Goal: Answer question/provide support: Share knowledge or assist other users

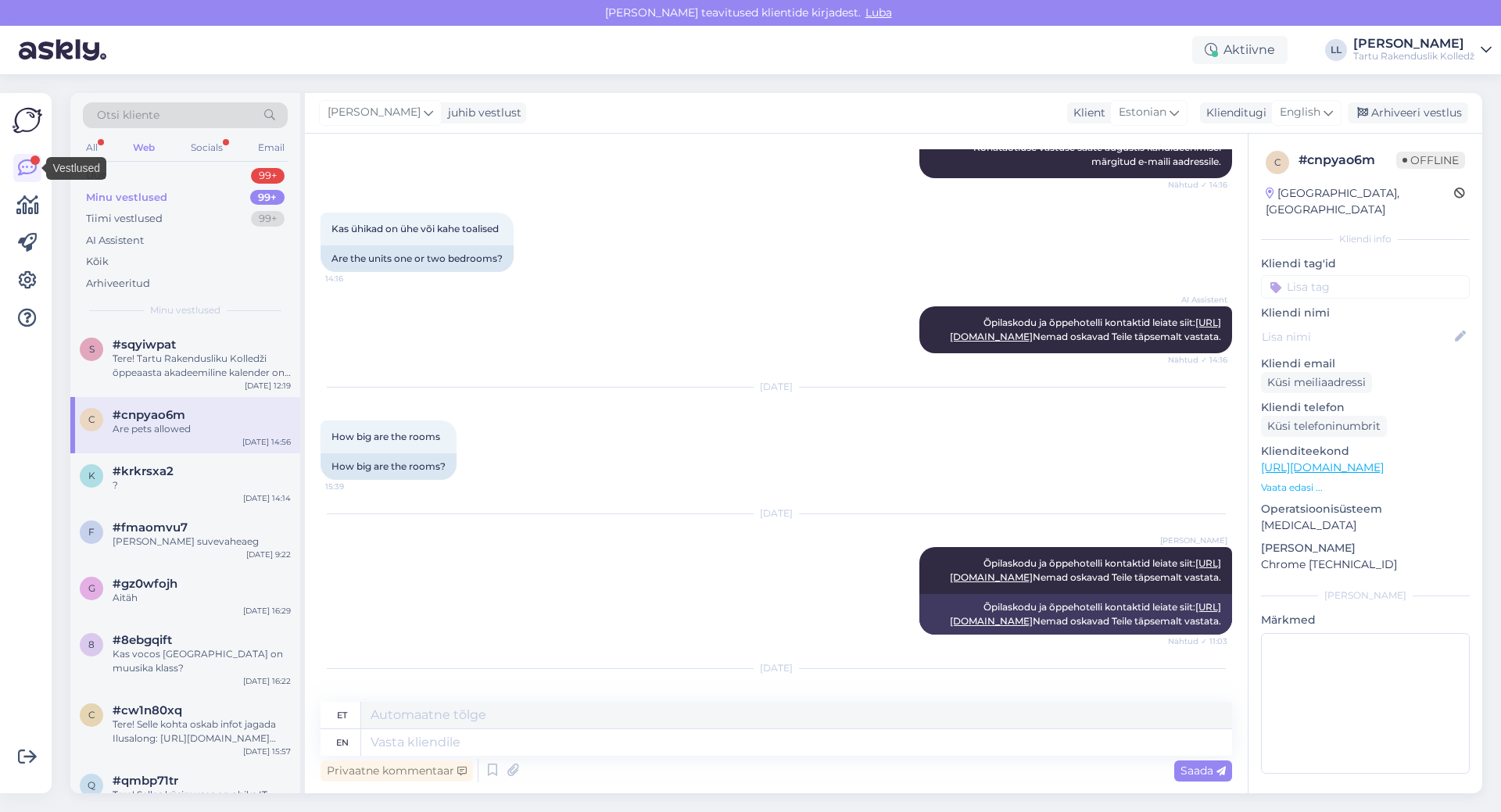
scroll to position [355, 0]
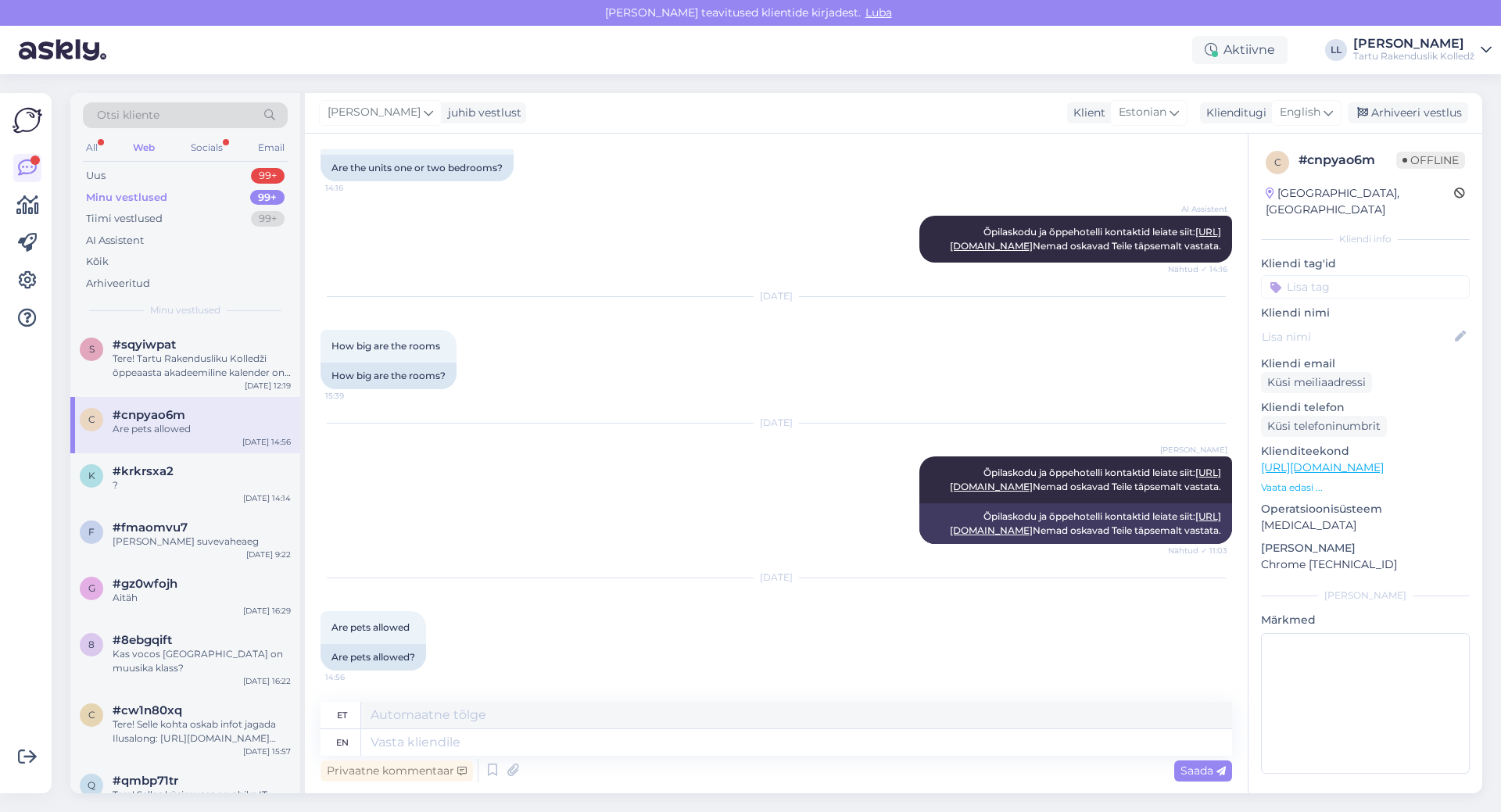
click at [138, 204] on div "Minu vestlused" at bounding box center [126, 198] width 81 height 16
click at [135, 438] on div "c #cnpyao6m Are pets allowed [DATE] 14:56" at bounding box center [185, 425] width 230 height 56
click at [127, 205] on div "Minu vestlused 99+" at bounding box center [185, 197] width 205 height 22
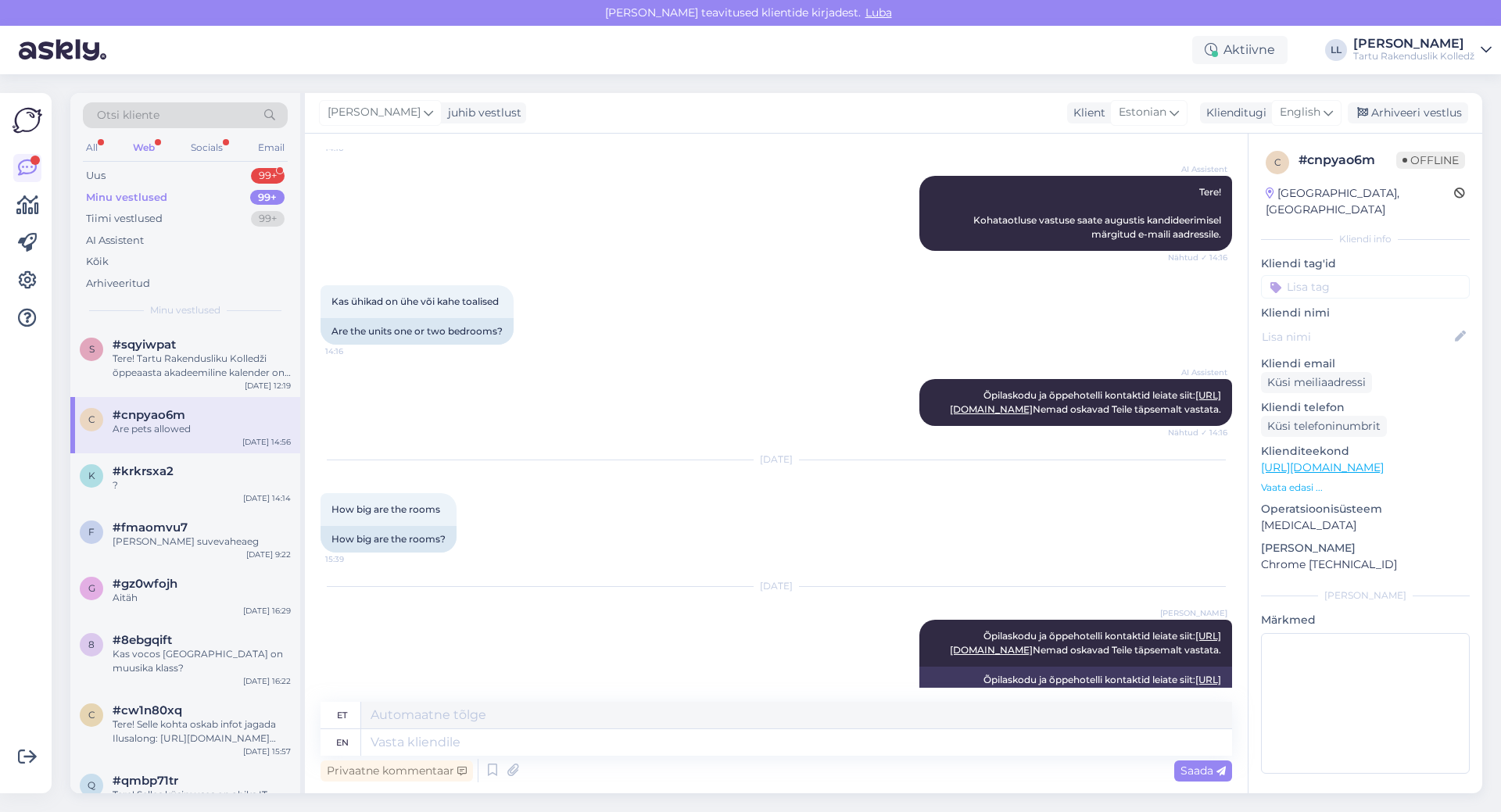
scroll to position [234, 0]
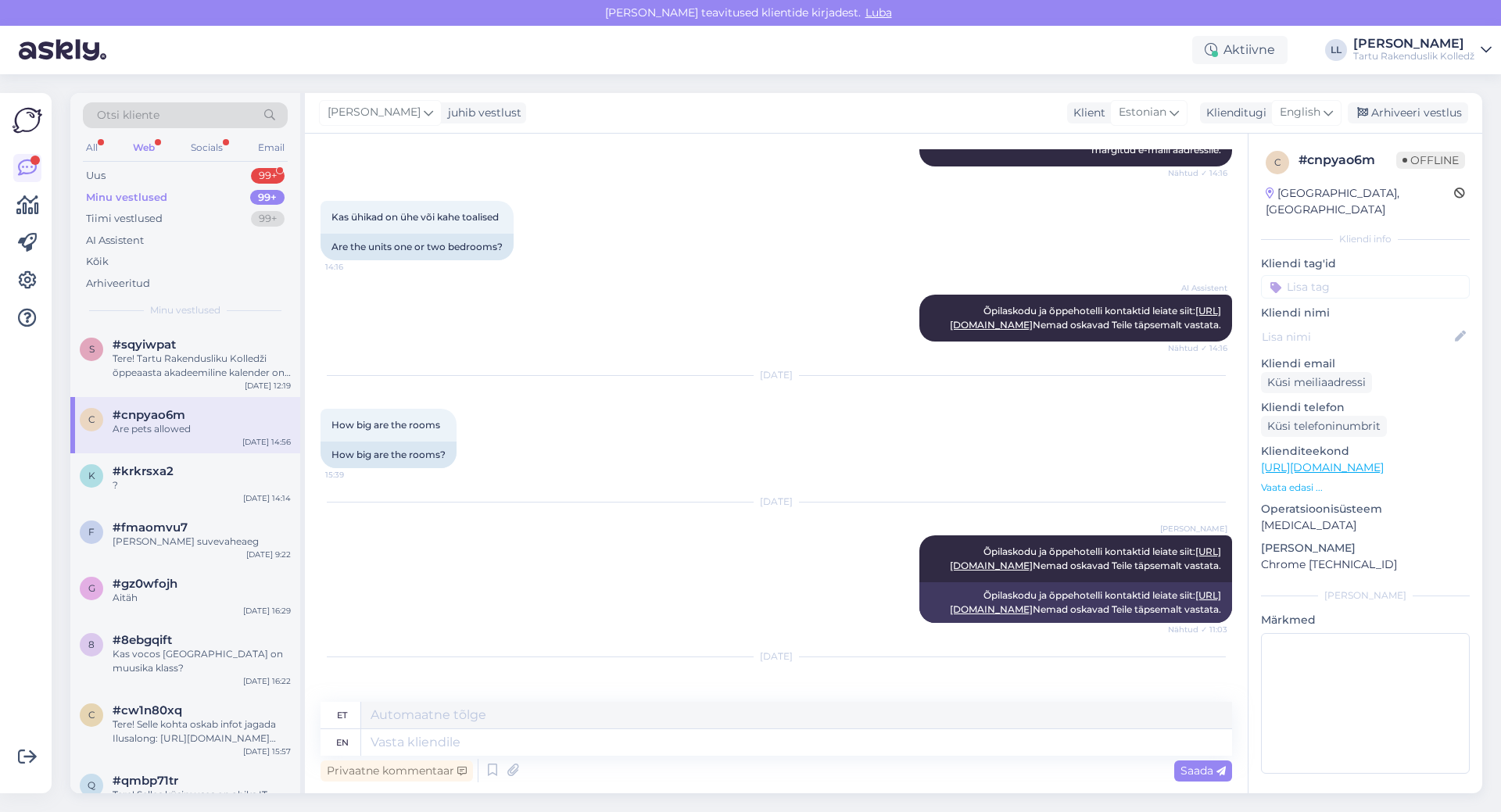
click at [152, 150] on div "Web" at bounding box center [144, 147] width 29 height 20
click at [140, 142] on div "Web" at bounding box center [144, 147] width 29 height 20
click at [171, 341] on span "#sqyiwpat" at bounding box center [144, 344] width 63 height 14
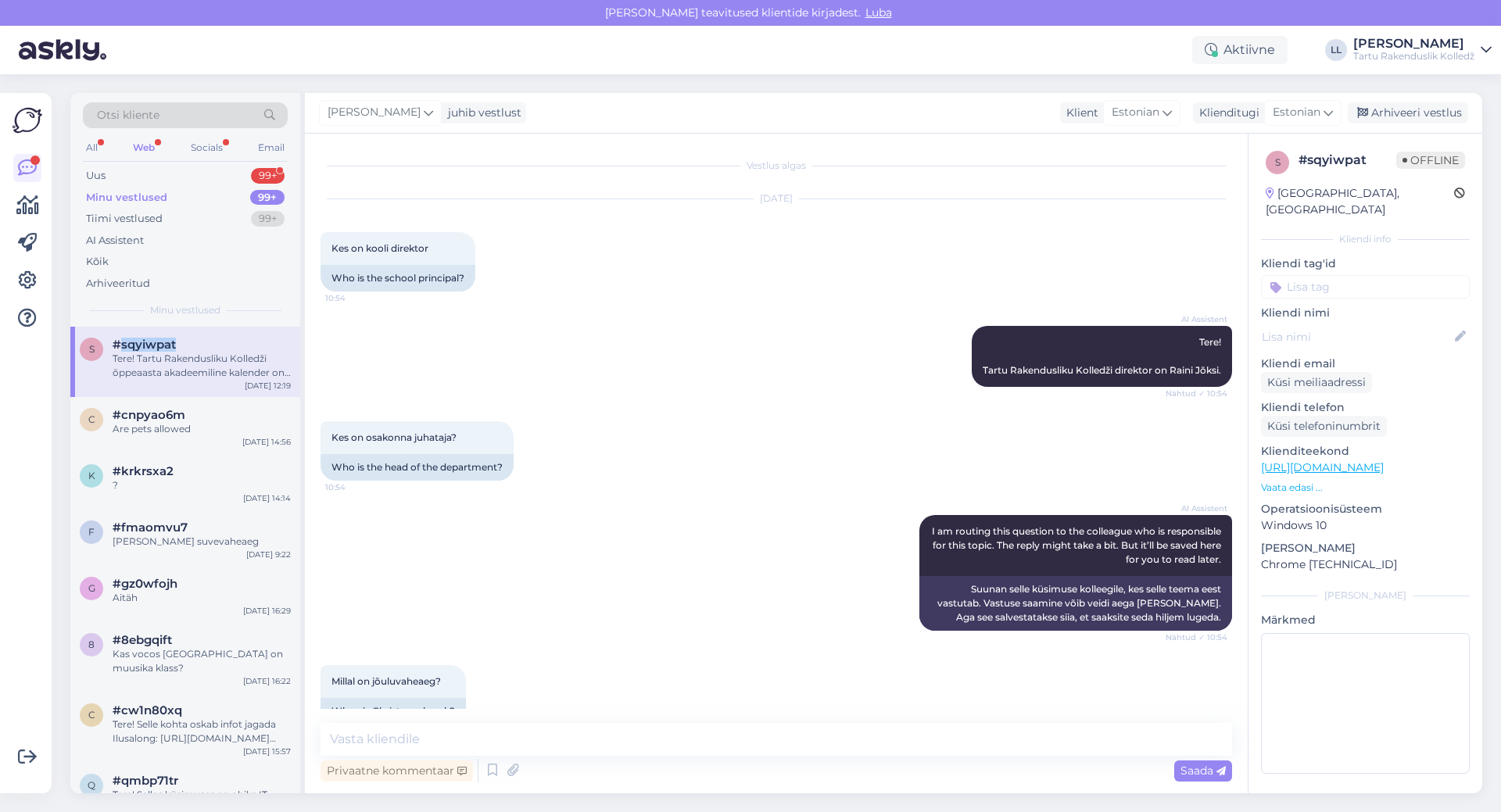
scroll to position [142, 0]
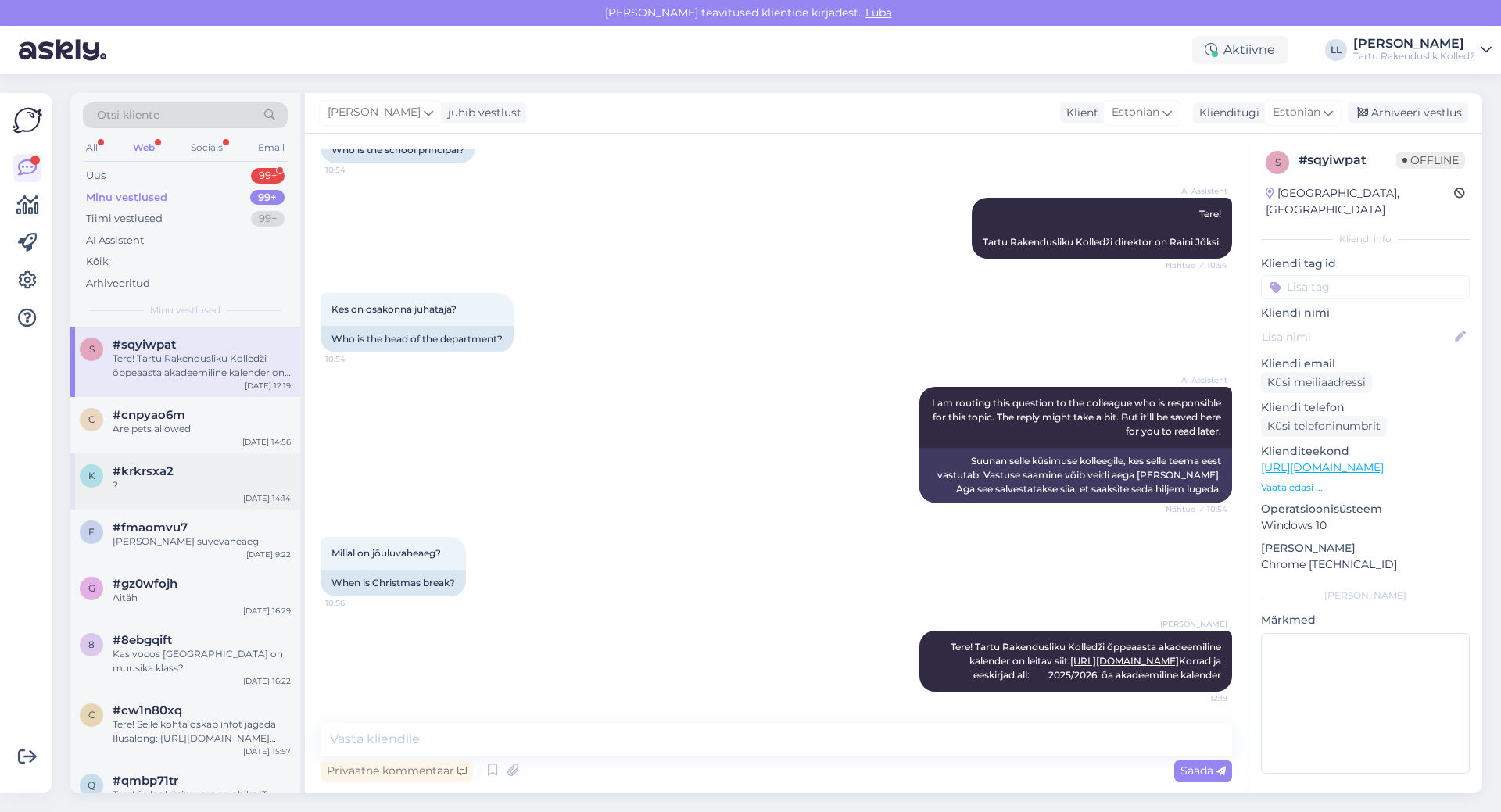
click at [170, 482] on div "?" at bounding box center [202, 485] width 178 height 14
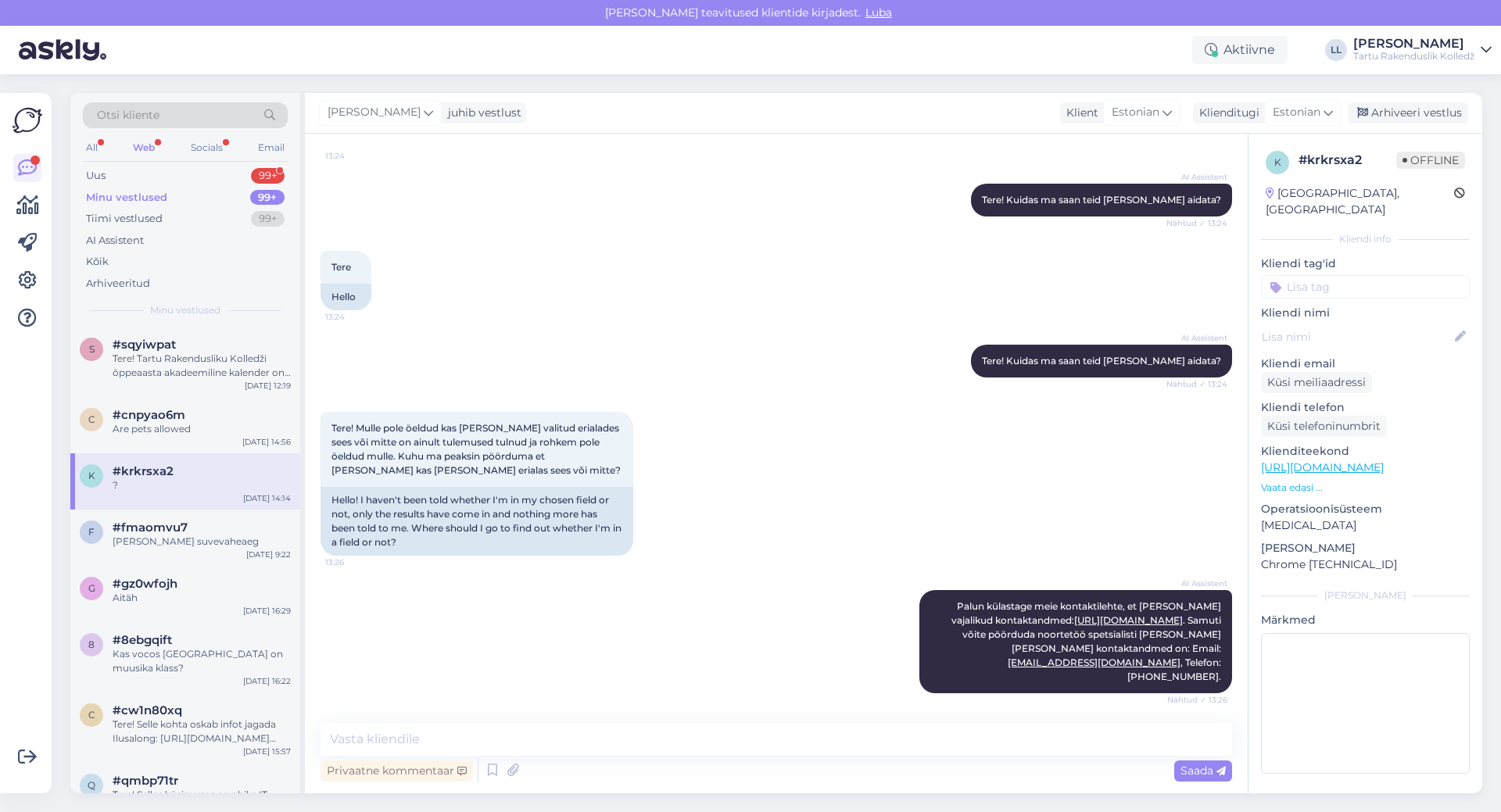
scroll to position [627, 0]
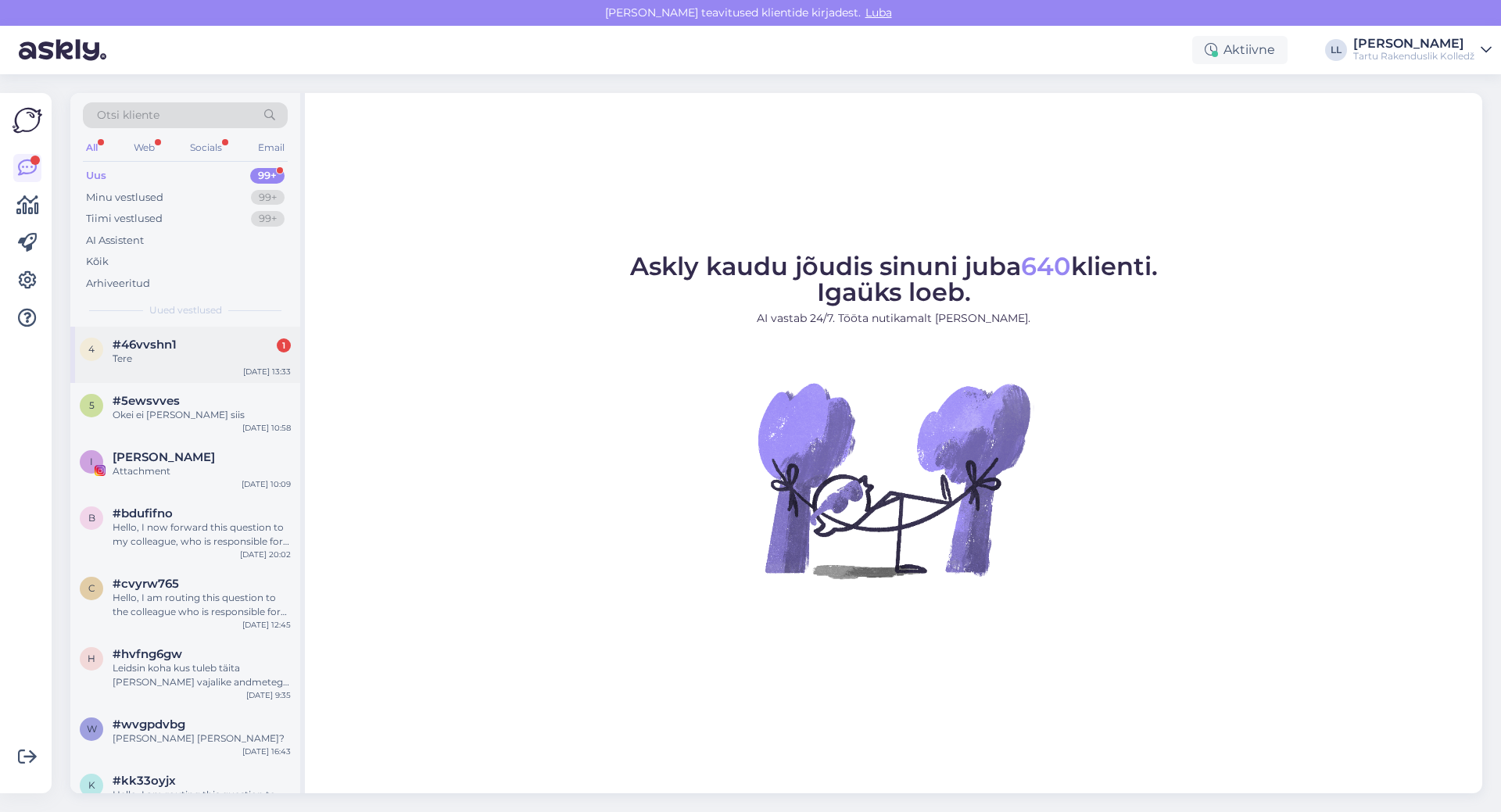
click at [220, 349] on div "#46vvshn1 1" at bounding box center [202, 344] width 178 height 14
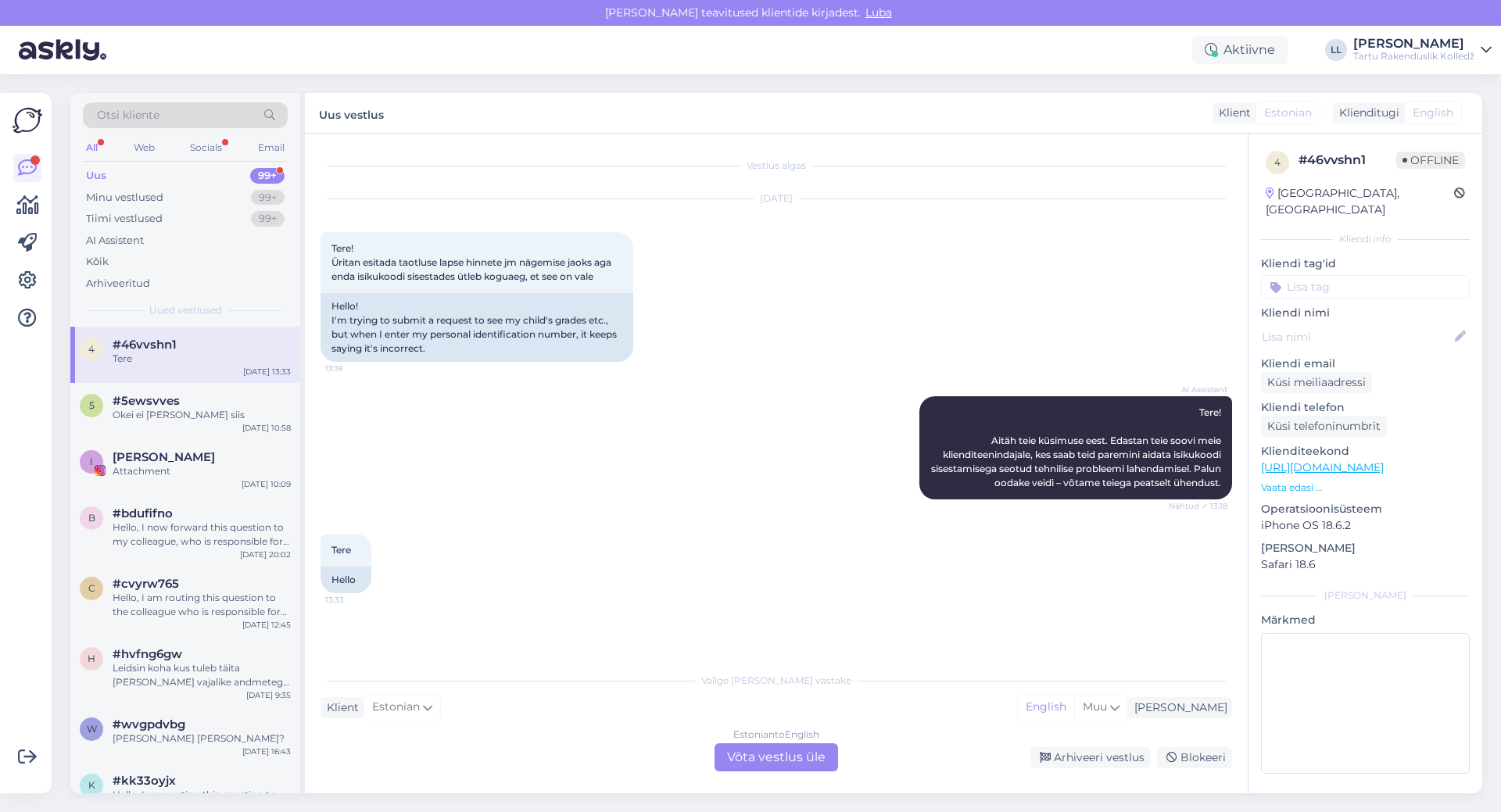
click at [651, 610] on div "Tere 13:33 Hello" at bounding box center [776, 563] width 912 height 93
click at [759, 750] on div "Estonian to English Võta vestlus üle" at bounding box center [776, 757] width 124 height 29
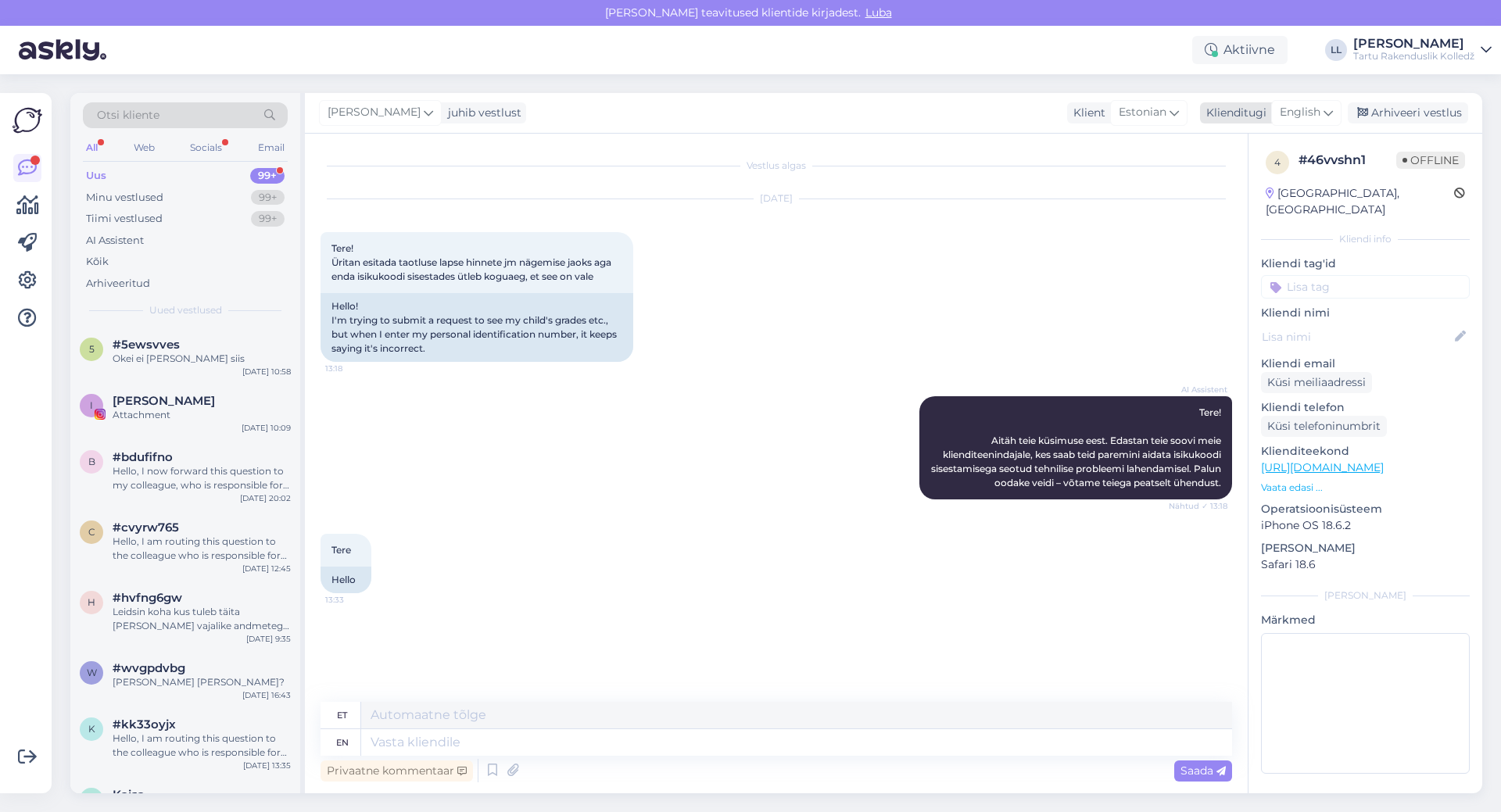
click at [1333, 118] on icon at bounding box center [1328, 112] width 10 height 17
type input "es"
click at [1237, 211] on link "Estonian" at bounding box center [1271, 207] width 172 height 25
click at [555, 740] on textarea at bounding box center [776, 739] width 912 height 33
paste textarea "Sammud lapsevanema ligipääsuks: Õiguste taotlemine – lapsevanem (seaduslik esin…"
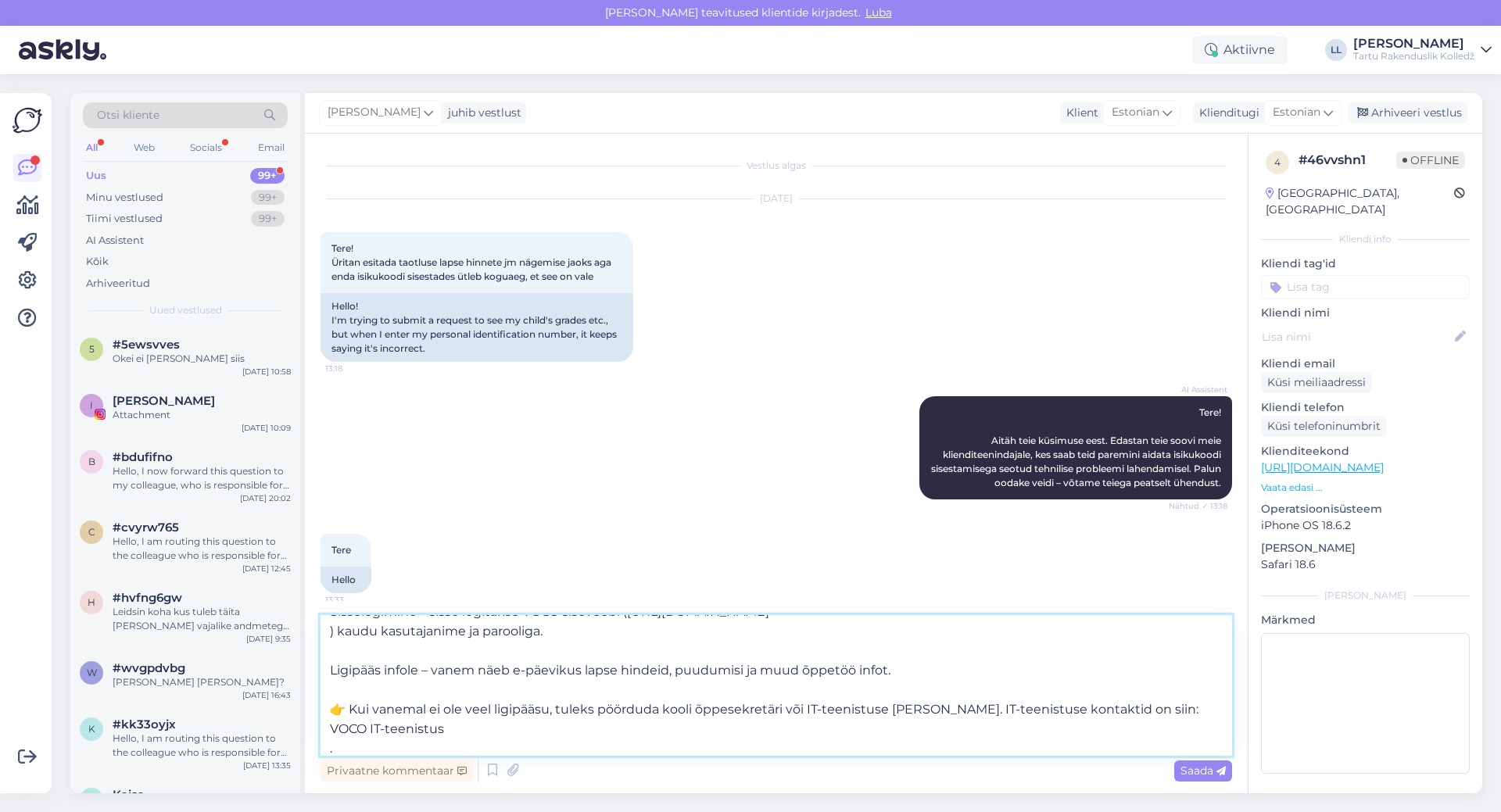
scroll to position [165, 0]
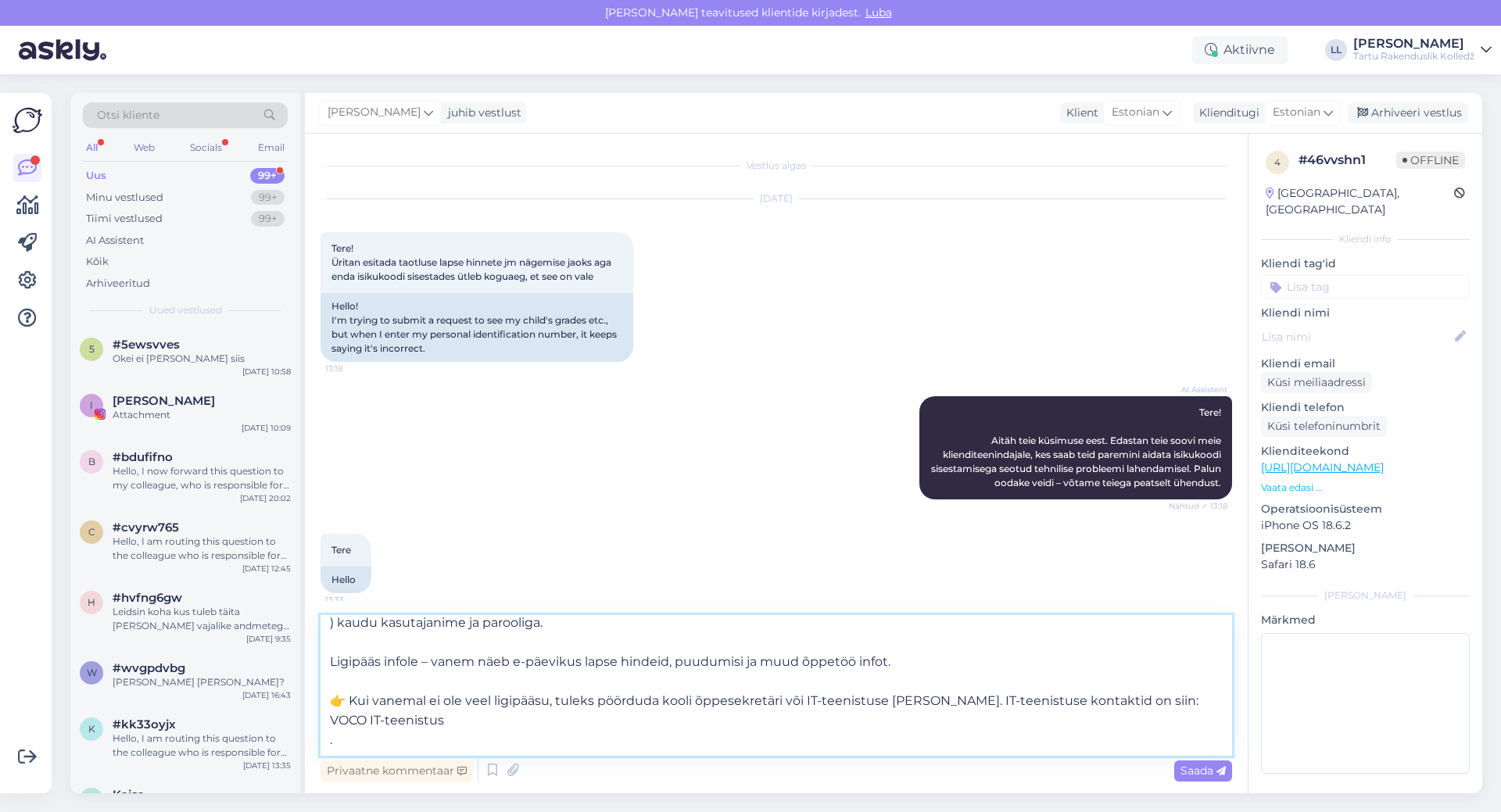
click at [353, 700] on textarea "Tere! Sammud lapsevanema ligipääsuks: Õiguste taotlemine – lapsevanem (seadusli…" at bounding box center [776, 685] width 912 height 141
click at [361, 738] on textarea "Tere! Sammud lapsevanema ligipääsuks: Õiguste taotlemine – lapsevanem (seadusli…" at bounding box center [776, 685] width 912 height 141
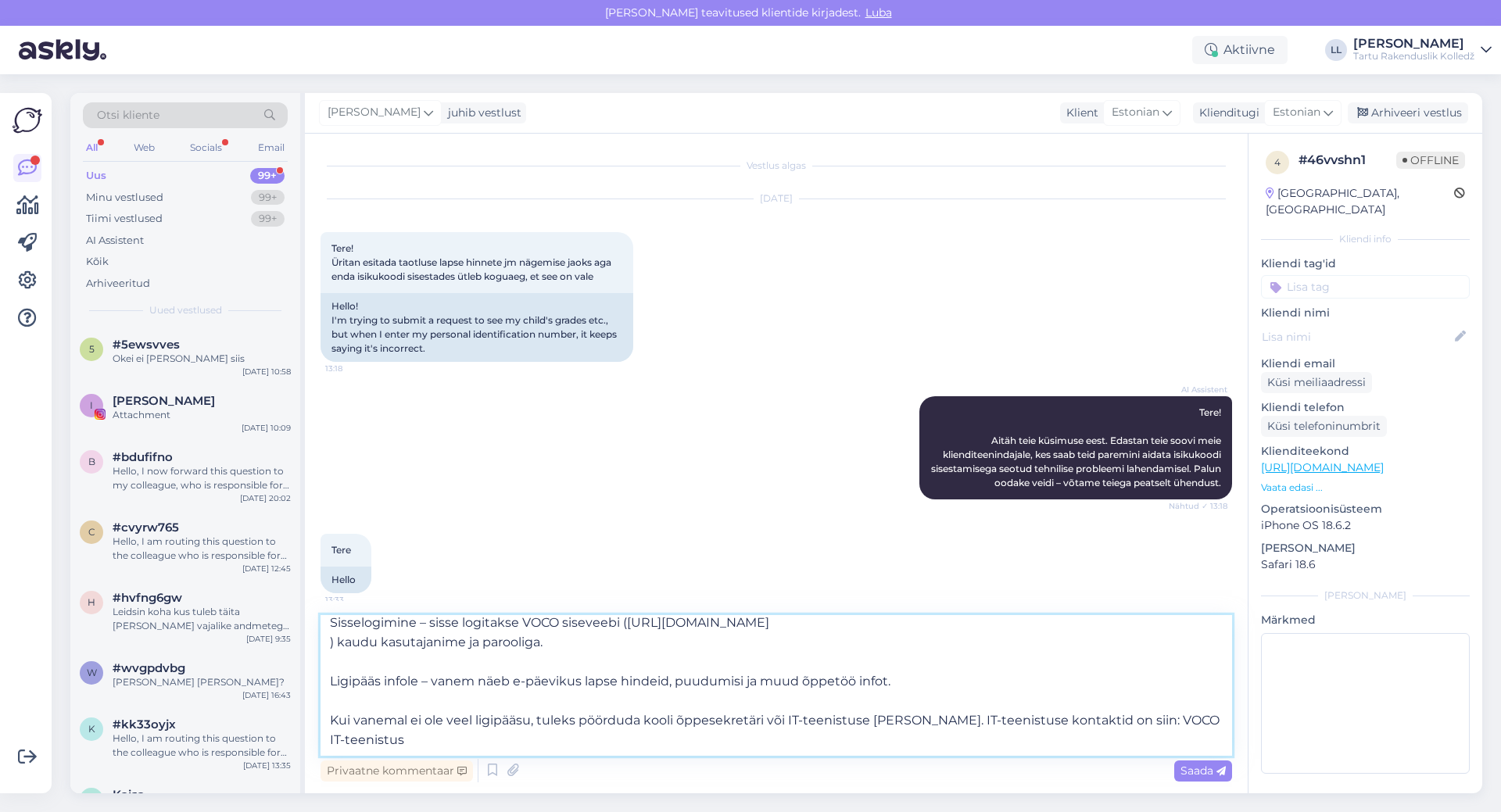
scroll to position [145, 0]
drag, startPoint x: 1105, startPoint y: 722, endPoint x: 1172, endPoint y: 734, distance: 68.1
click at [1172, 734] on textarea "Tere! Sammud lapsevanema ligipääsuks: Õiguste taotlemine – lapsevanem (seadusli…" at bounding box center [776, 685] width 912 height 141
click at [657, 751] on textarea "Tere! Sammud lapsevanema ligipääsuks: Õiguste taotlemine – lapsevanem (seadusli…" at bounding box center [776, 685] width 912 height 141
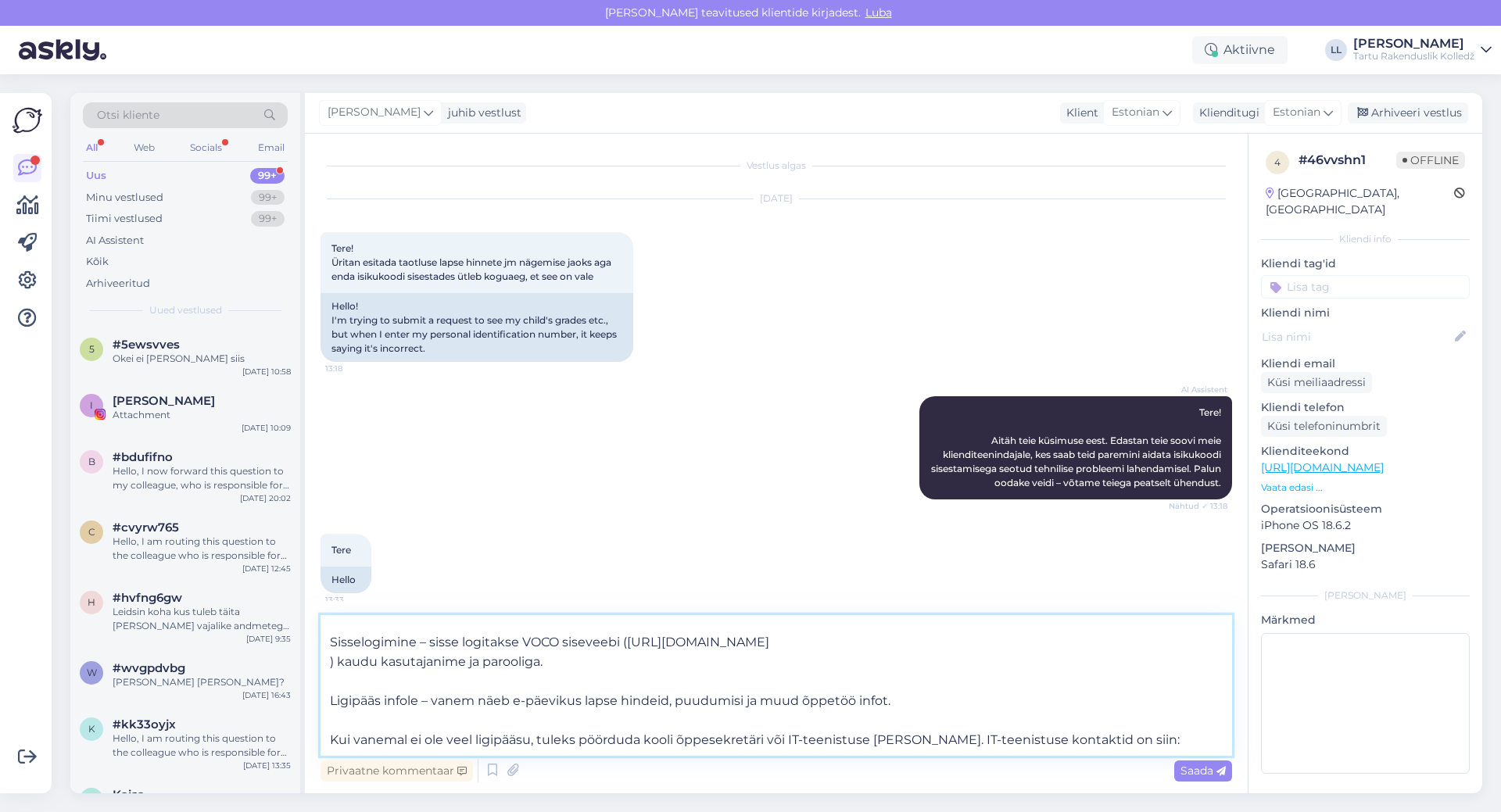
paste textarea "https://sites.google.com/khk.ee/it-talitluse-wiki/pealeht?authuser=0"
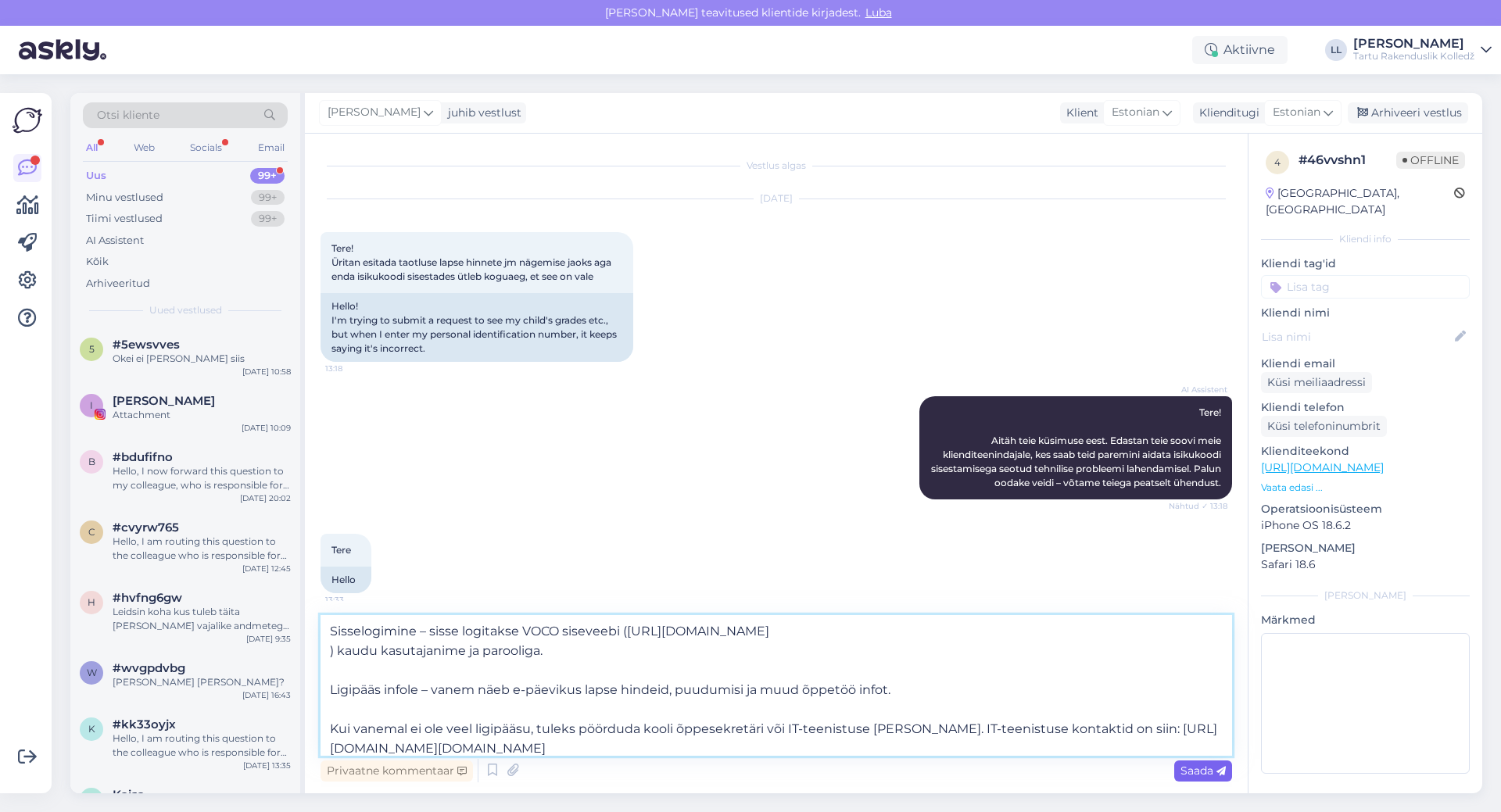
type textarea "Tere! Sammud lapsevanema ligipääsuks: Õiguste taotlemine – lapsevanem (seadusli…"
click at [1200, 771] on span "Saada" at bounding box center [1203, 770] width 45 height 14
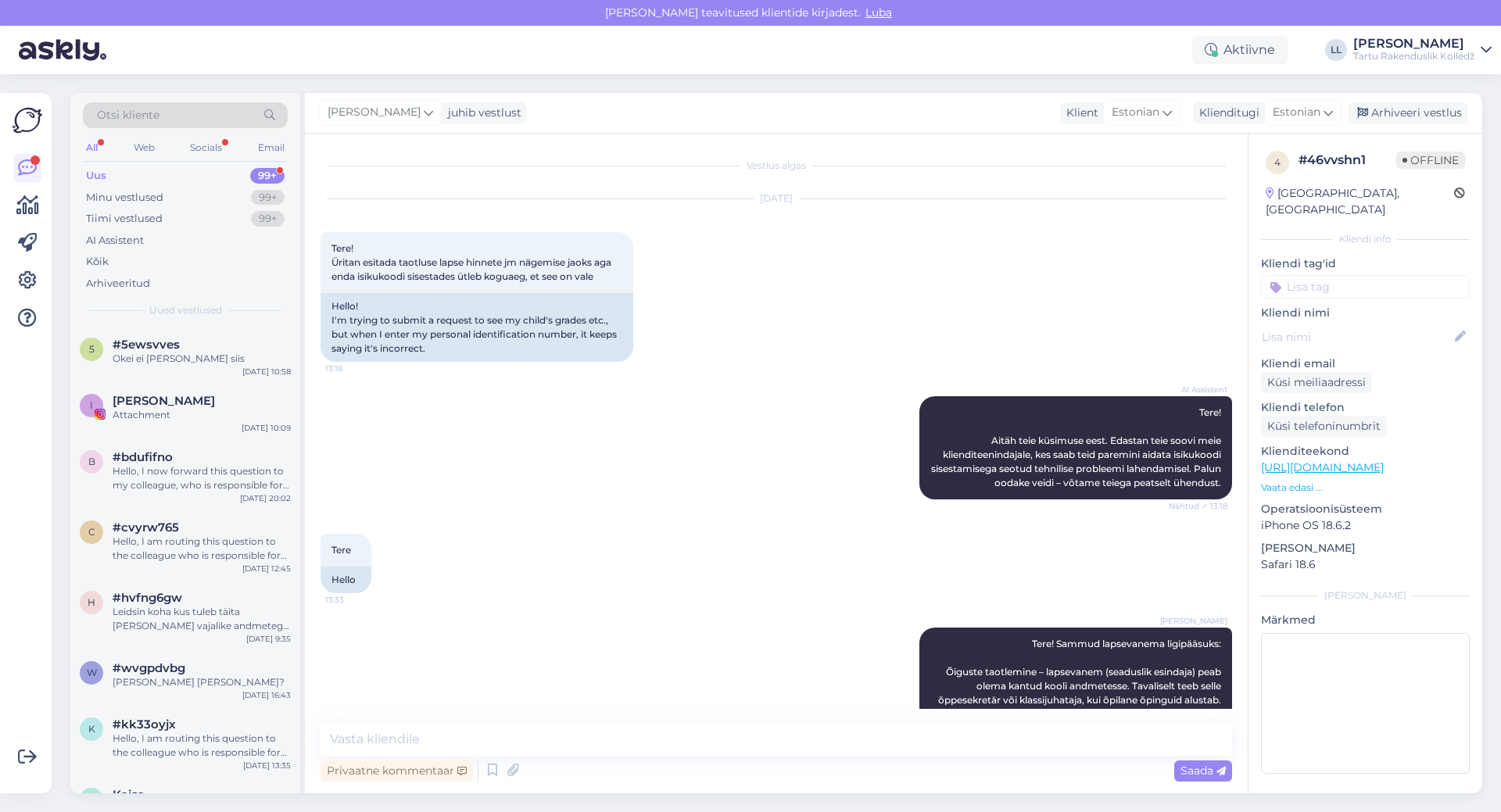
scroll to position [0, 0]
